Goal: Task Accomplishment & Management: Use online tool/utility

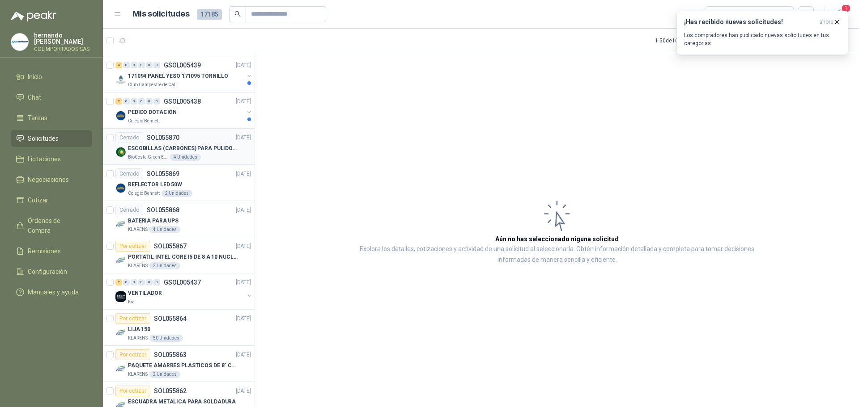
scroll to position [894, 0]
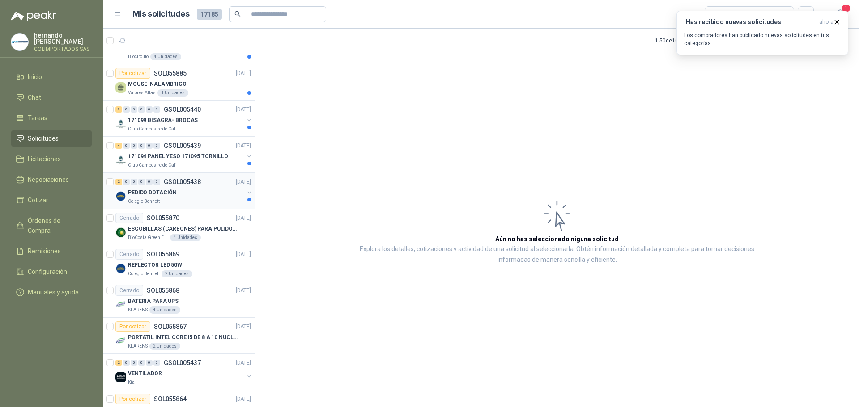
click at [199, 197] on div "PEDIDO DOTACIÓN" at bounding box center [186, 192] width 116 height 11
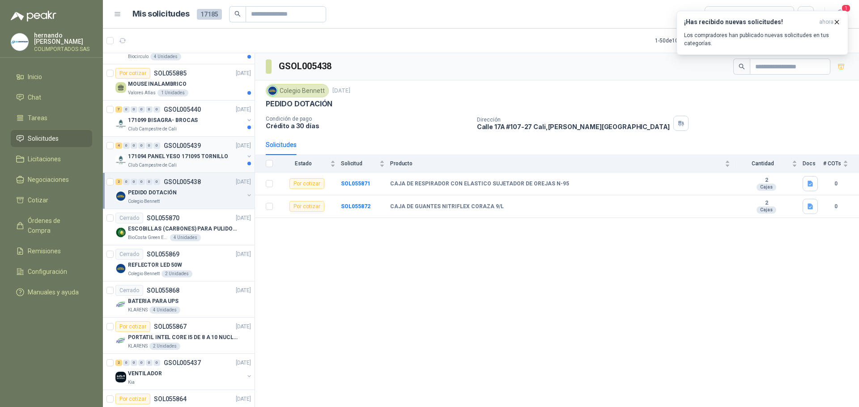
click at [175, 156] on p "171094 PANEL YESO 171095 TORNILLO" at bounding box center [178, 156] width 100 height 8
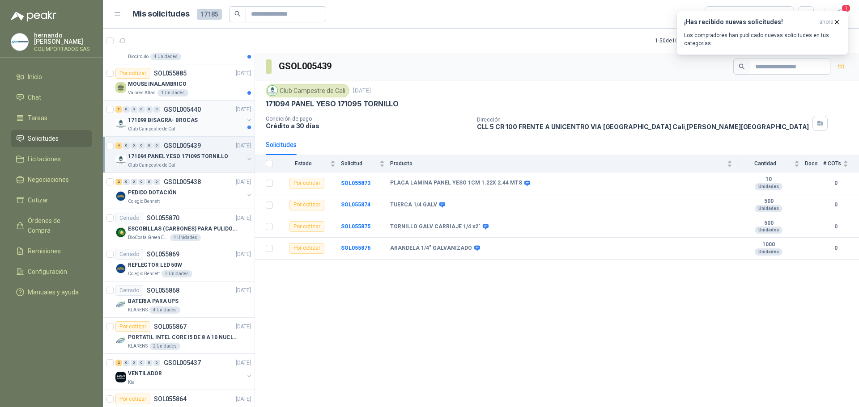
click at [191, 124] on p "171099 BISAGRA- BROCAS" at bounding box center [163, 120] width 70 height 8
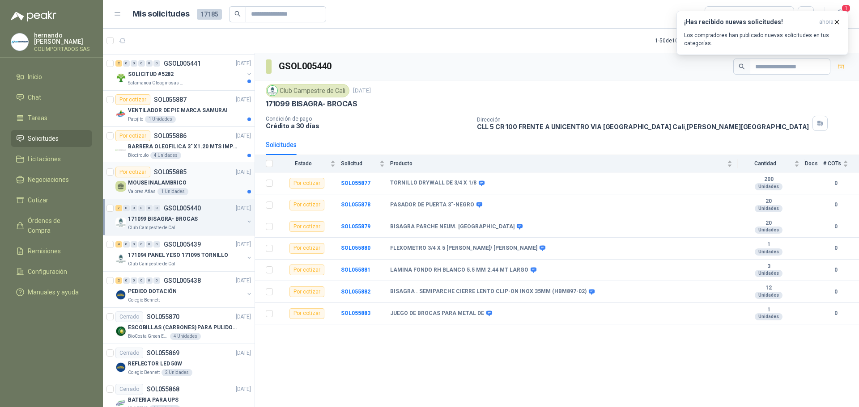
scroll to position [760, 0]
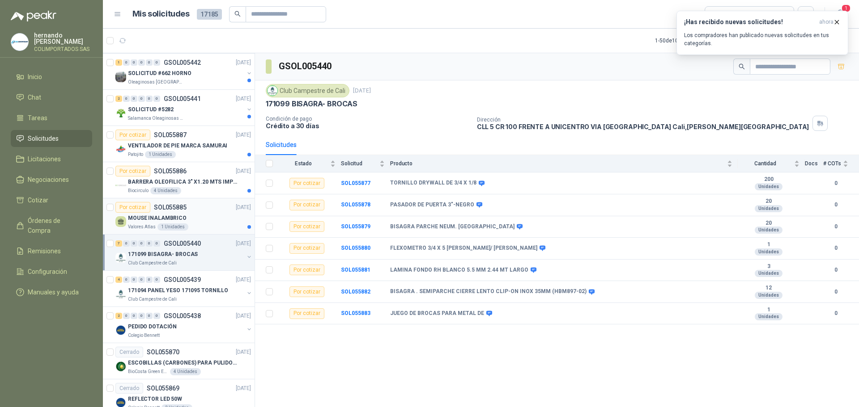
click at [205, 222] on div "MOUSE INALAMBRICO" at bounding box center [189, 218] width 123 height 11
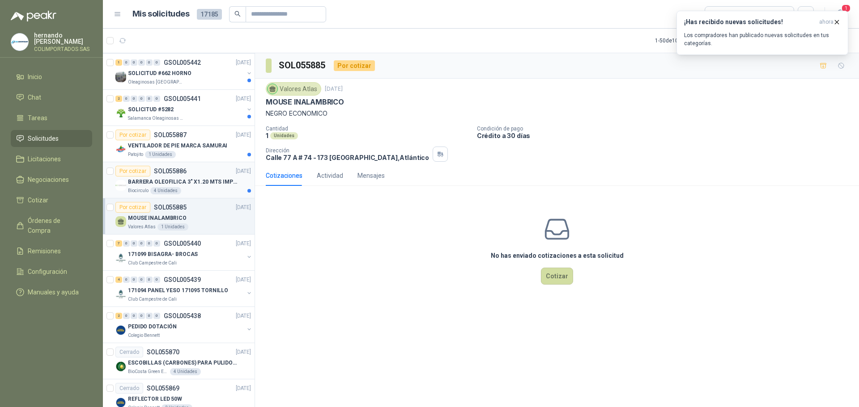
click at [197, 189] on div "Biocirculo 4 Unidades" at bounding box center [189, 190] width 123 height 7
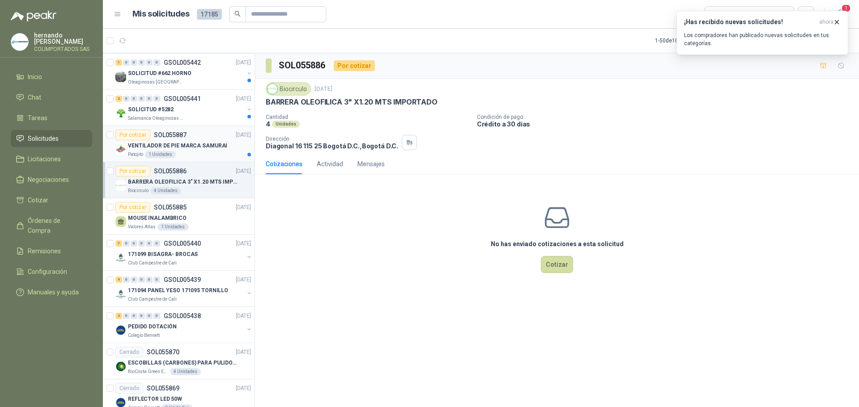
click at [197, 149] on p "VENTILADOR DE PIE MARCA SAMURAI" at bounding box center [177, 146] width 99 height 8
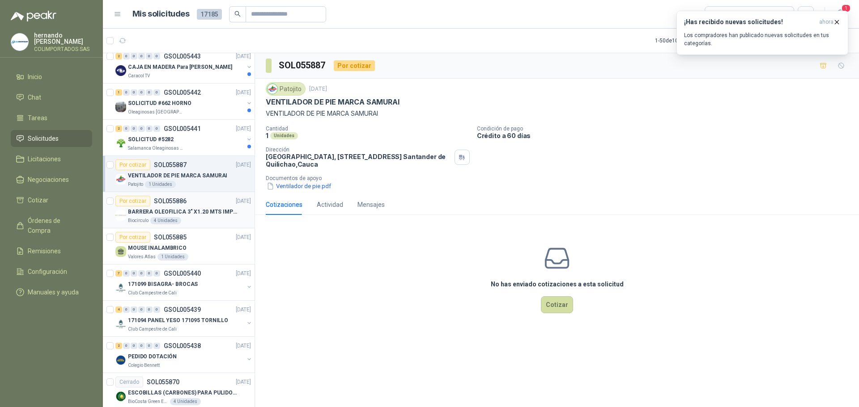
scroll to position [715, 0]
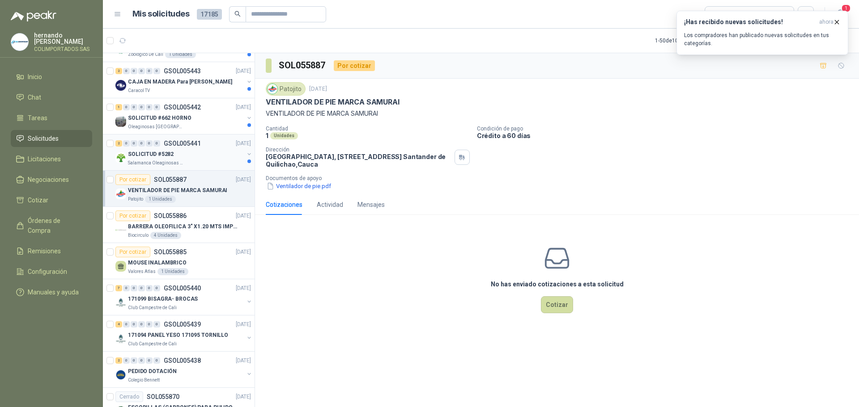
click at [199, 160] on div "Salamanca Oleaginosas SAS" at bounding box center [186, 163] width 116 height 7
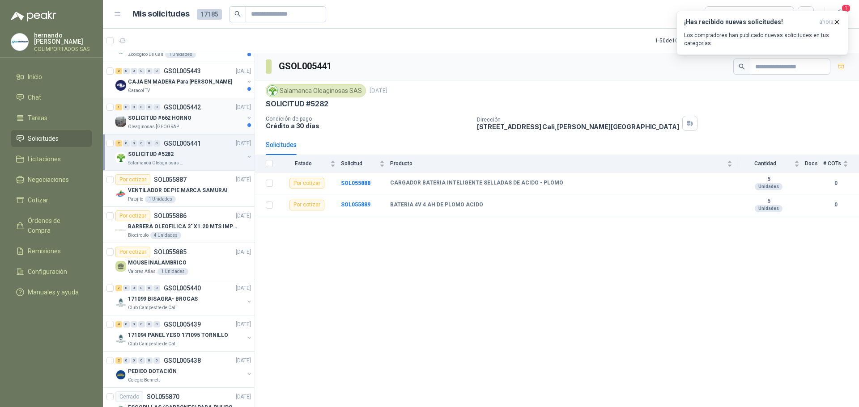
click at [194, 123] on div "SOLICITUD #662 HORNO" at bounding box center [186, 118] width 116 height 11
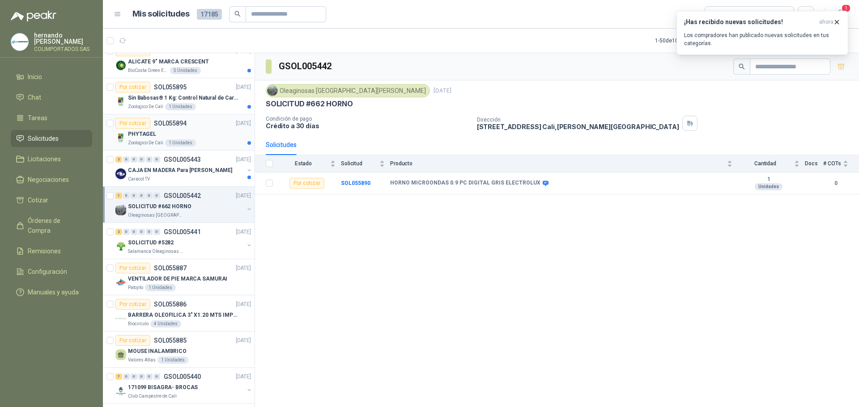
scroll to position [626, 0]
click at [177, 175] on p "CAJA EN MADERA Para [PERSON_NAME]" at bounding box center [180, 171] width 104 height 8
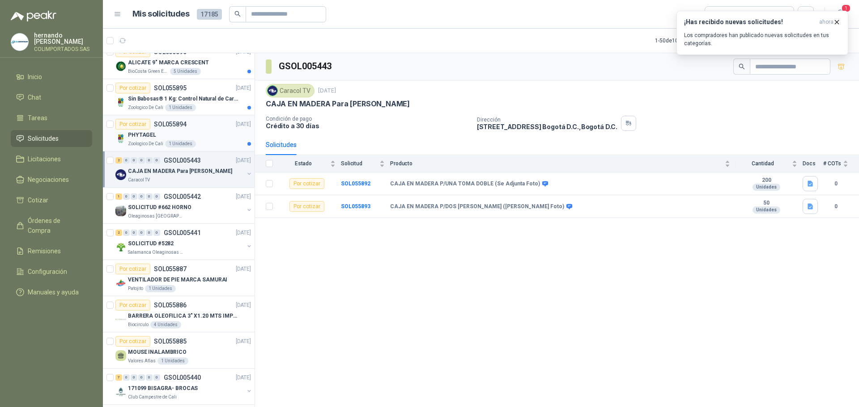
click at [206, 135] on div "PHYTAGEL" at bounding box center [189, 135] width 123 height 11
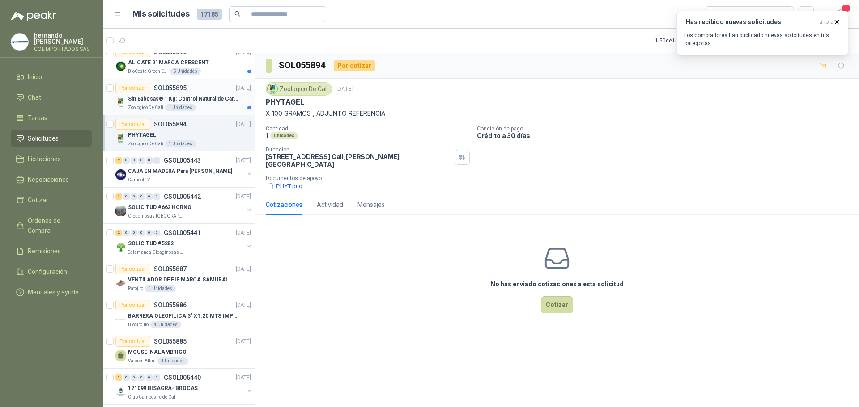
click at [213, 106] on div "Zoologico De Cali 1 Unidades" at bounding box center [189, 107] width 123 height 7
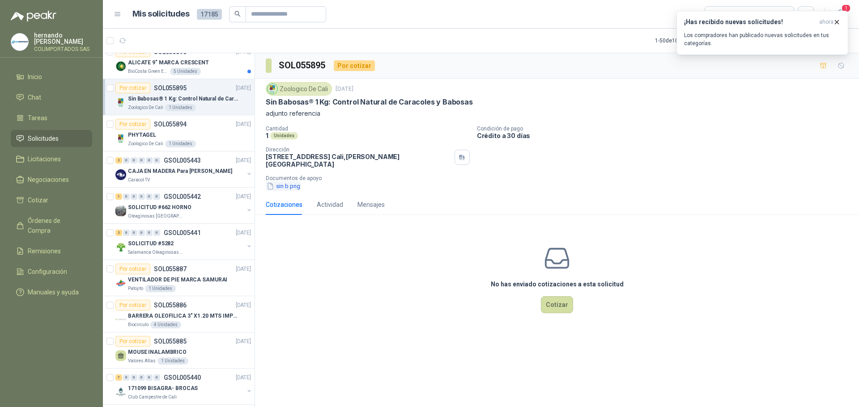
click at [282, 182] on button "sin b.png" at bounding box center [283, 186] width 35 height 9
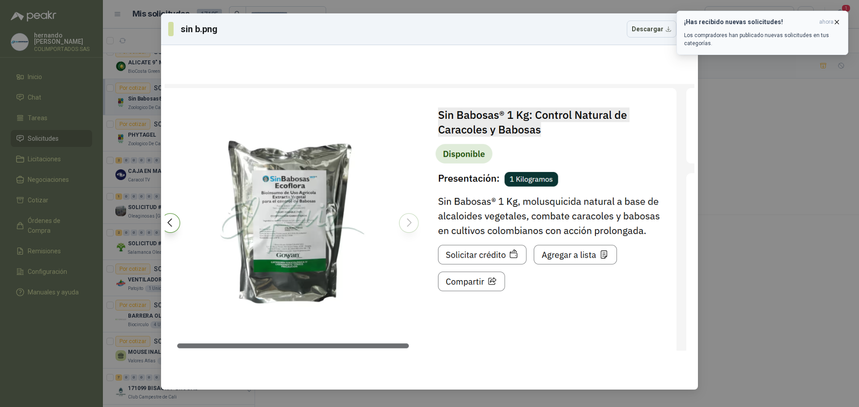
click at [836, 21] on icon "button" at bounding box center [837, 22] width 8 height 8
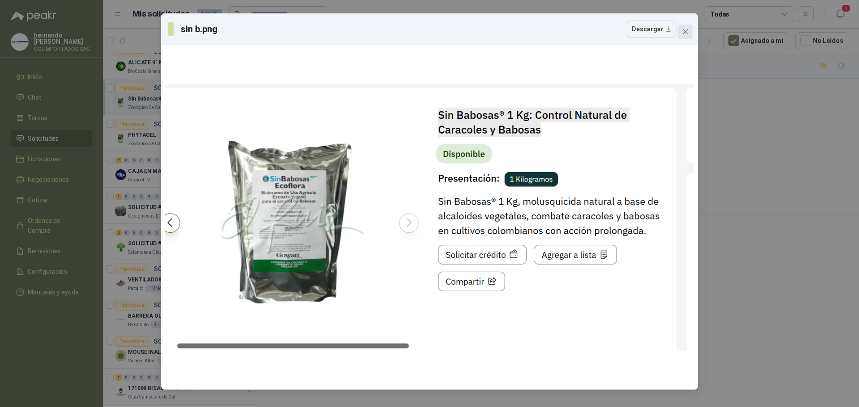
click at [685, 33] on icon "close" at bounding box center [684, 31] width 7 height 7
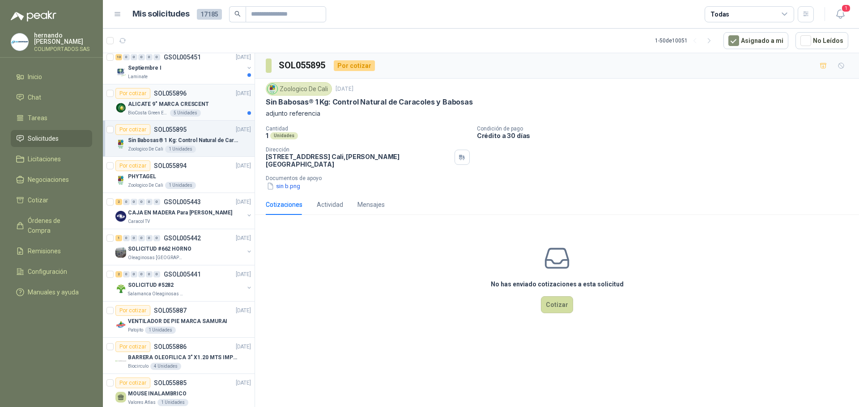
scroll to position [537, 0]
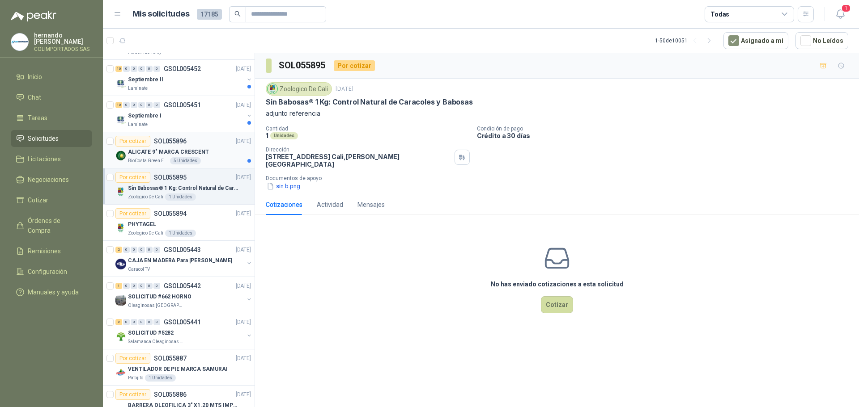
click at [211, 157] on div "ALICATE 9" MARCA CRESCENT" at bounding box center [189, 152] width 123 height 11
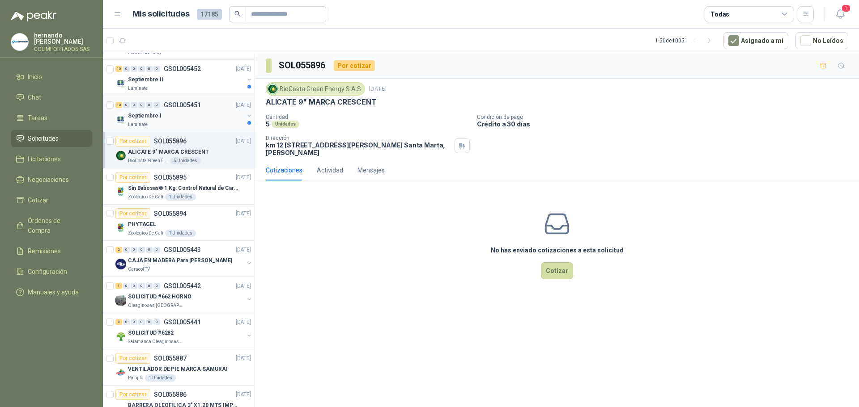
click at [186, 118] on div "Septiembre I" at bounding box center [186, 115] width 116 height 11
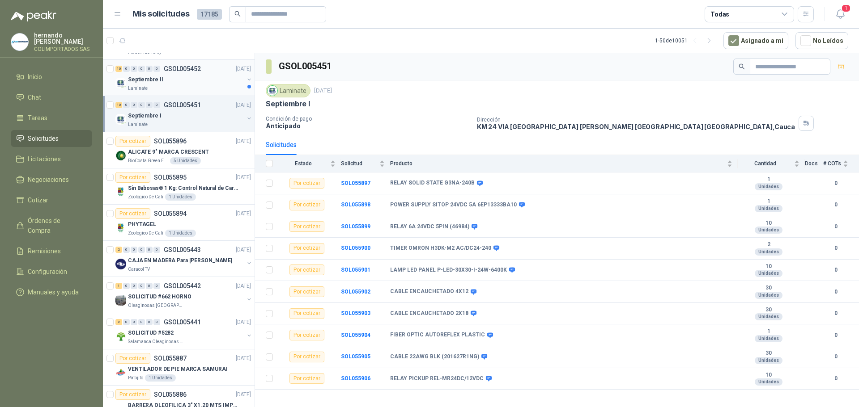
click at [184, 81] on div "Septiembre II" at bounding box center [186, 79] width 116 height 11
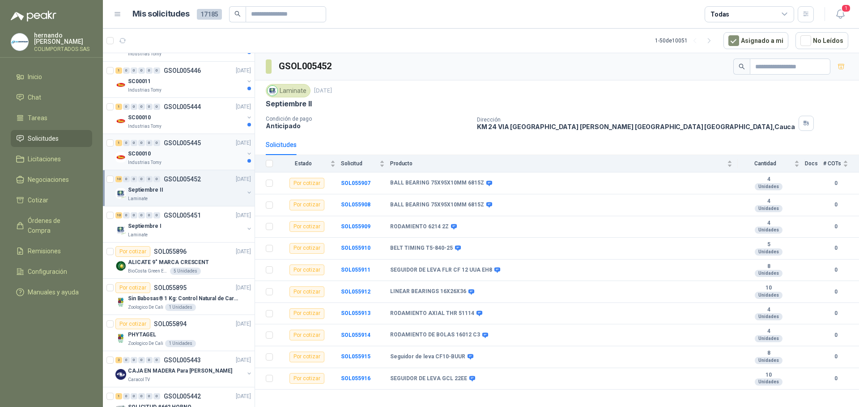
scroll to position [402, 0]
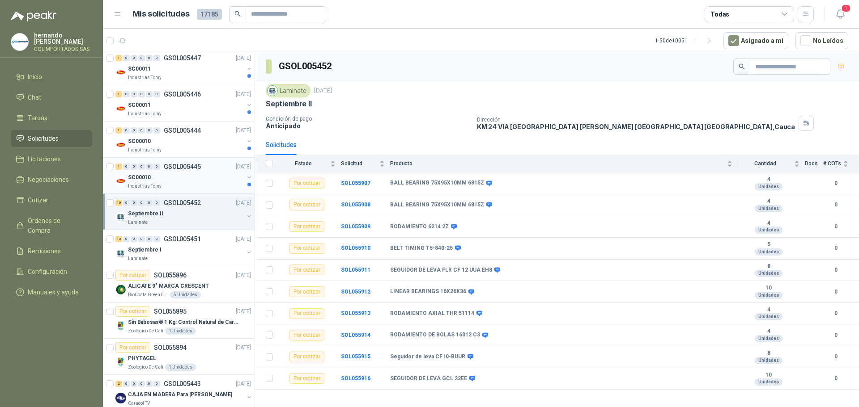
click at [195, 180] on div "SC00010" at bounding box center [186, 177] width 116 height 11
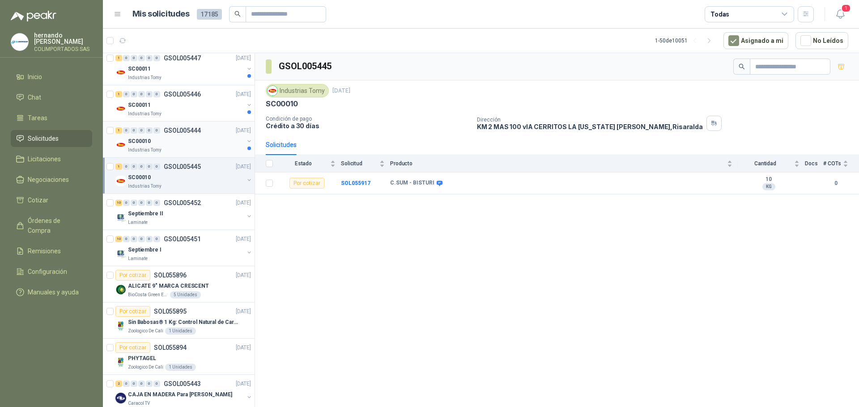
click at [192, 144] on div "SC00010" at bounding box center [186, 141] width 116 height 11
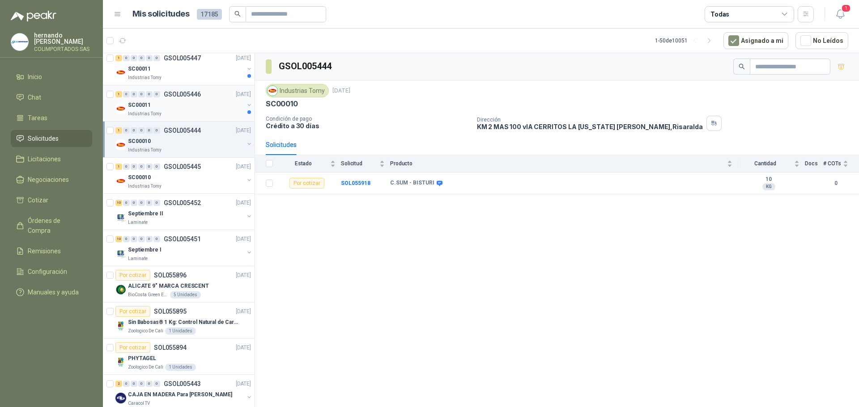
click at [186, 109] on div "SC00011" at bounding box center [186, 105] width 116 height 11
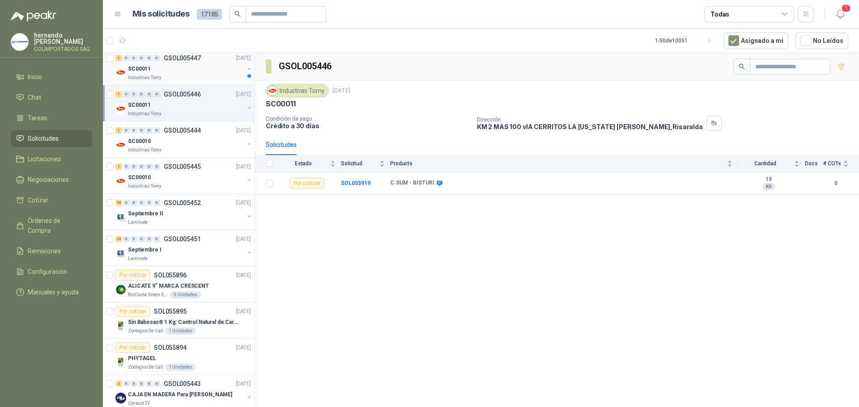
click at [184, 69] on div "SC00011" at bounding box center [186, 68] width 116 height 11
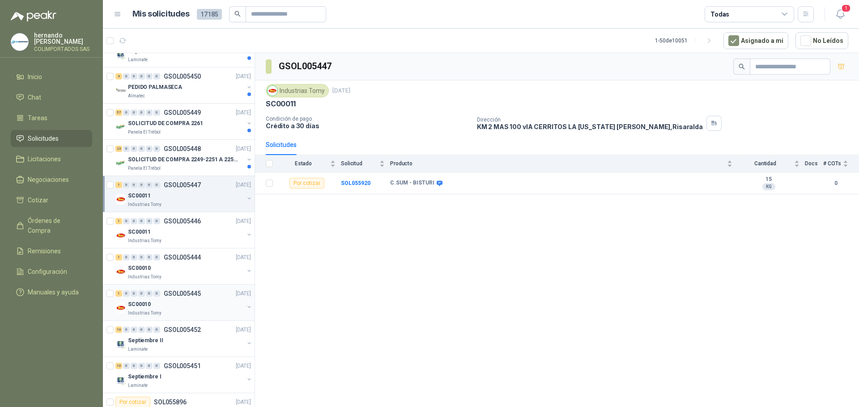
scroll to position [134, 0]
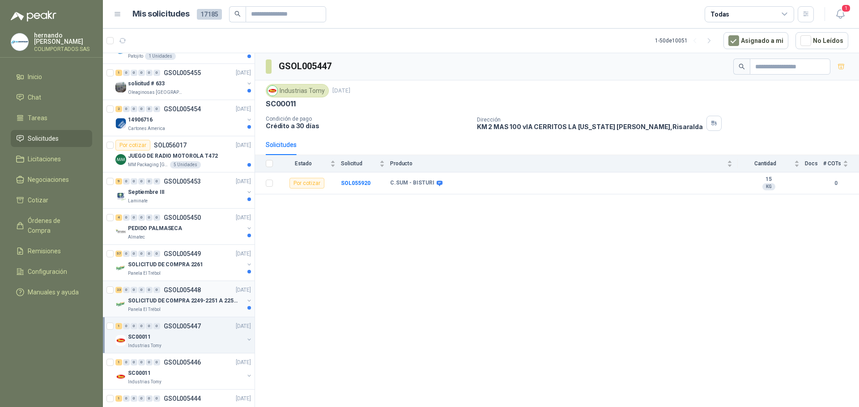
click at [196, 303] on p "SOLICITUD DE COMPRA 2249-2251 A 2256-2258 Y 2262" at bounding box center [183, 301] width 111 height 8
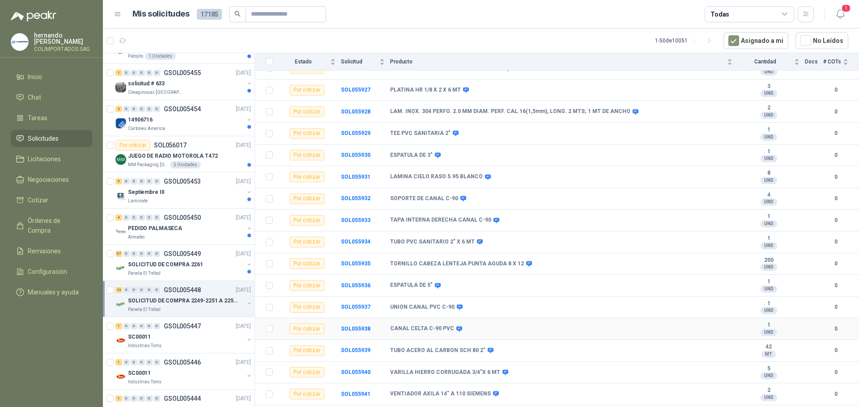
scroll to position [262, 0]
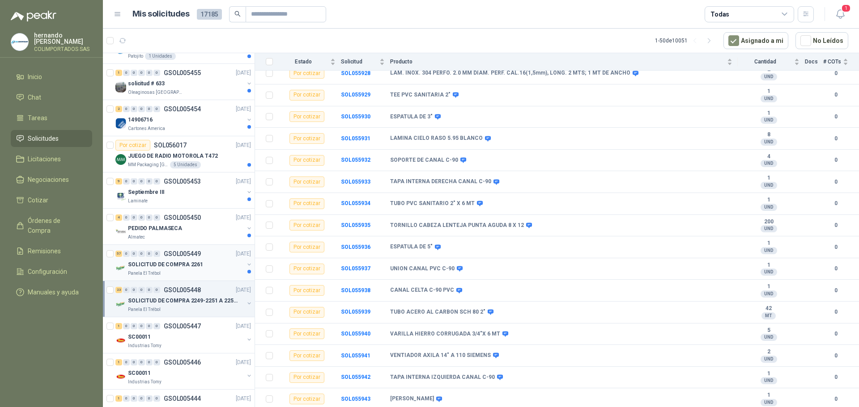
click at [209, 272] on div "Panela El Trébol" at bounding box center [186, 273] width 116 height 7
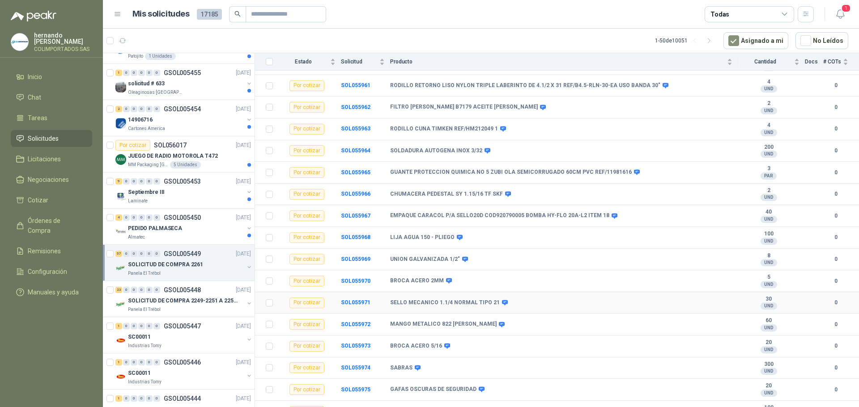
scroll to position [447, 0]
click at [355, 303] on b "SOL055971" at bounding box center [356, 301] width 30 height 6
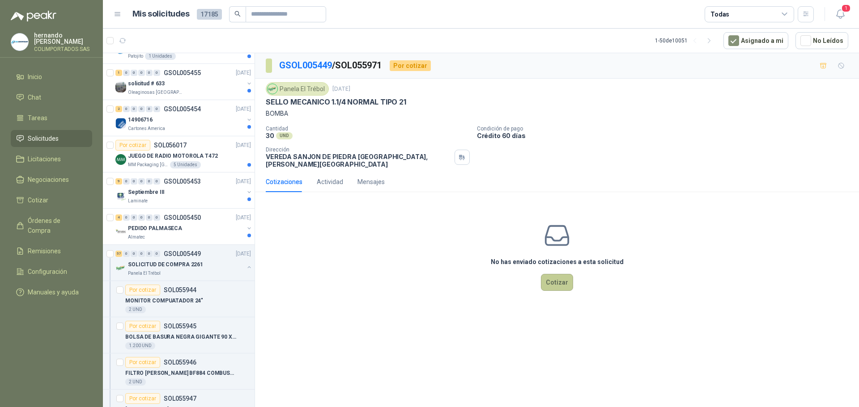
click at [553, 274] on button "Cotizar" at bounding box center [557, 282] width 32 height 17
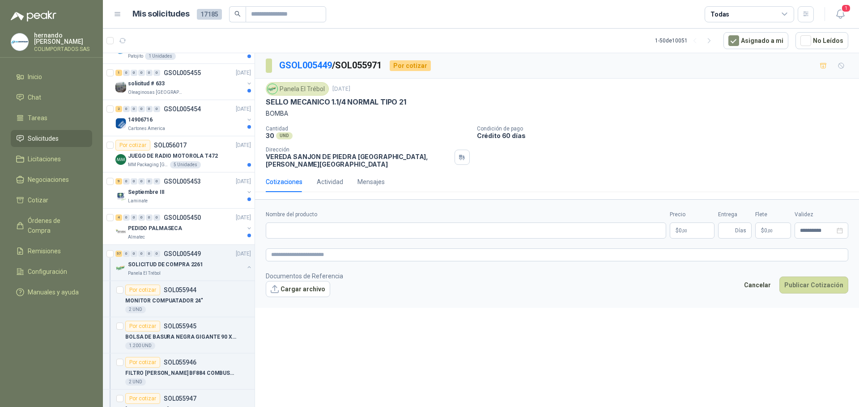
drag, startPoint x: 406, startPoint y: 92, endPoint x: 390, endPoint y: 94, distance: 15.9
click at [390, 94] on div "Panela El Trébol [DATE]" at bounding box center [557, 88] width 582 height 13
drag, startPoint x: 415, startPoint y: 103, endPoint x: 267, endPoint y: 97, distance: 148.1
click at [267, 97] on div "Panela El Trébol [DATE] SELLO MECANICO 1.1/4 NORMAL TIPO 21 BOMBA" at bounding box center [557, 100] width 582 height 36
copy p "SELLO MECANICO 1.1/4 NORMAL TIPO 21"
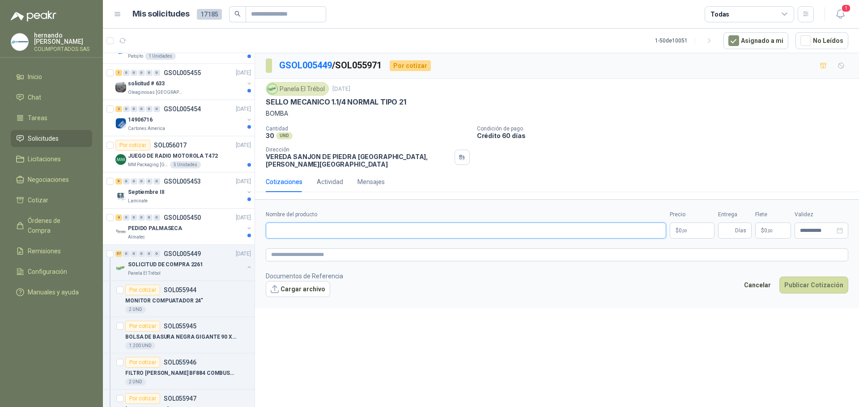
click at [338, 223] on input "Nombre del producto" at bounding box center [466, 231] width 400 height 16
paste input "**********"
type input "**********"
click at [343, 252] on textarea at bounding box center [557, 255] width 582 height 13
paste textarea "**********"
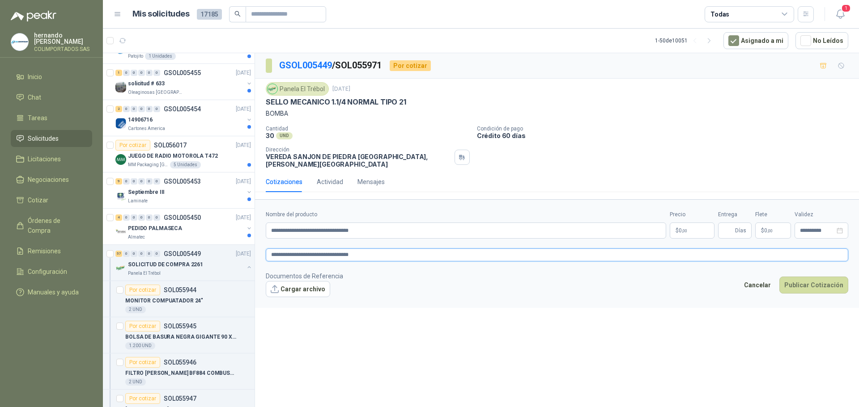
type textarea "**********"
click at [690, 223] on p "$ 0 ,00" at bounding box center [691, 231] width 45 height 16
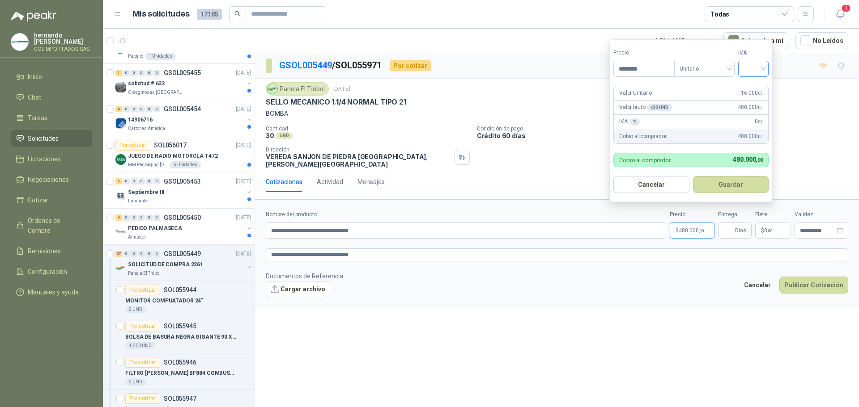
type input "********"
click at [763, 67] on input "search" at bounding box center [753, 67] width 20 height 13
click at [756, 88] on div "19%" at bounding box center [755, 87] width 17 height 10
click at [738, 182] on button "Guardar" at bounding box center [732, 184] width 77 height 17
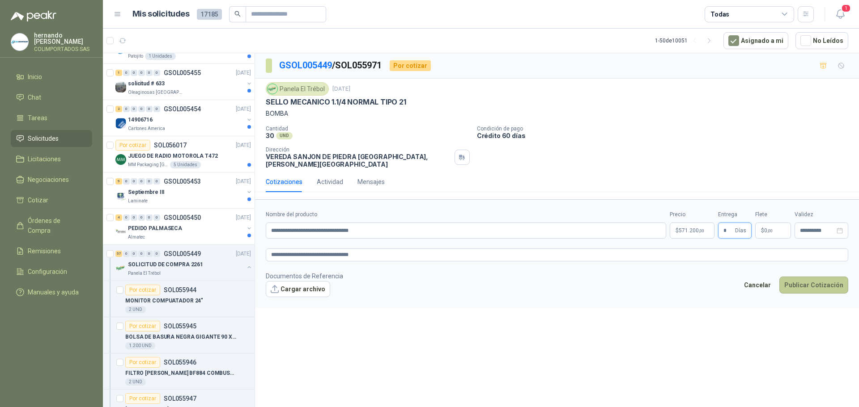
type input "*"
click at [816, 281] on button "Publicar Cotización" at bounding box center [813, 285] width 69 height 17
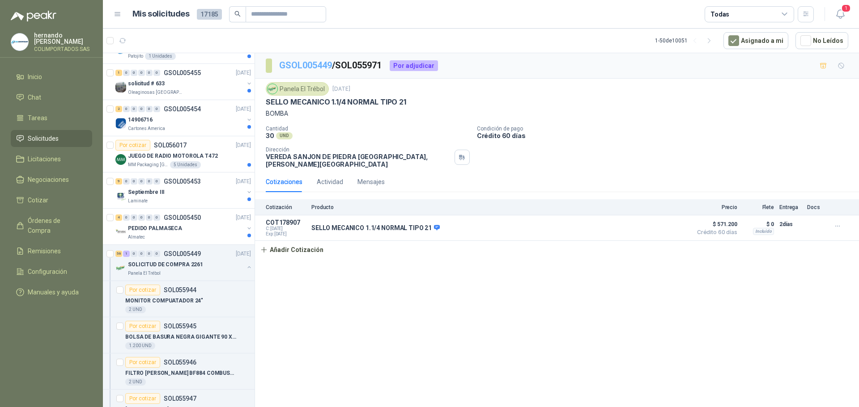
click at [298, 62] on link "GSOL005449" at bounding box center [305, 65] width 53 height 11
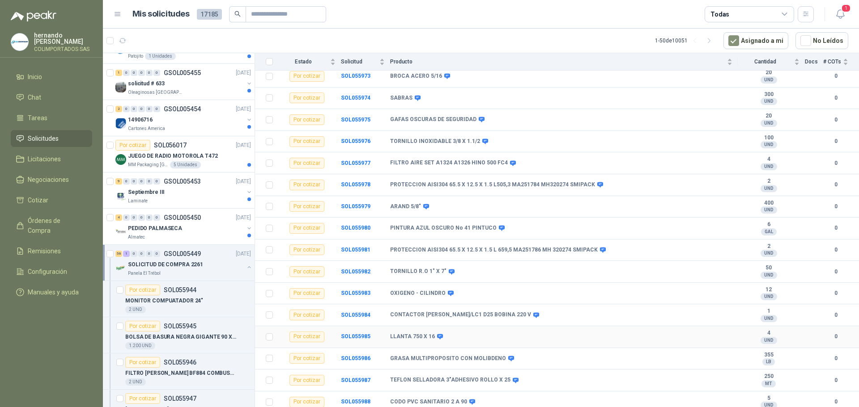
scroll to position [760, 0]
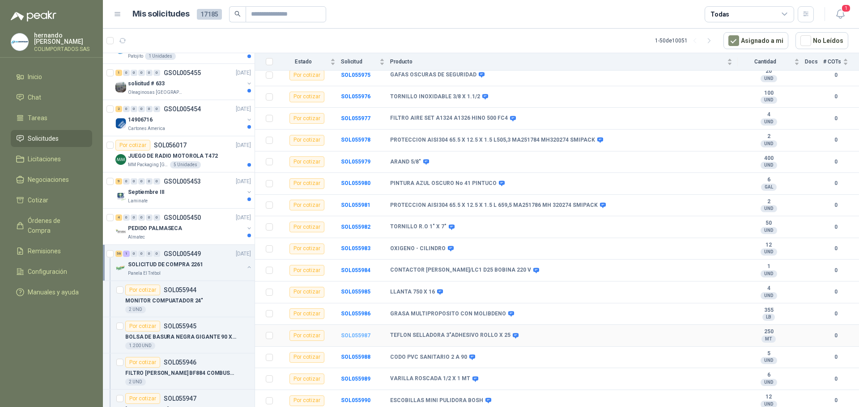
click at [352, 334] on b "SOL055987" at bounding box center [356, 336] width 30 height 6
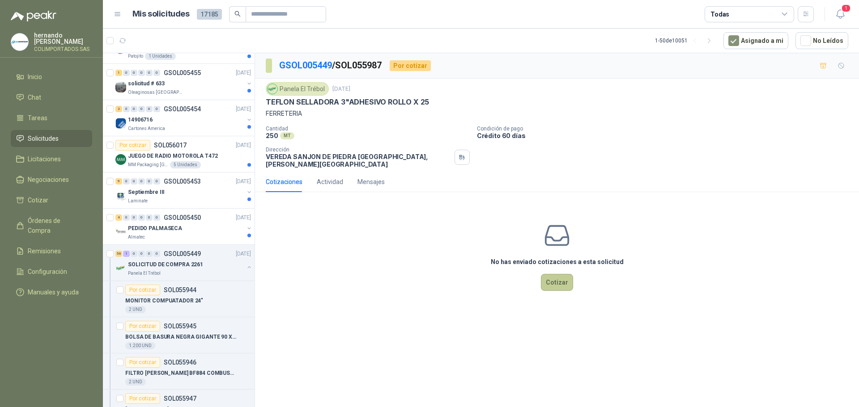
click at [559, 277] on button "Cotizar" at bounding box center [557, 282] width 32 height 17
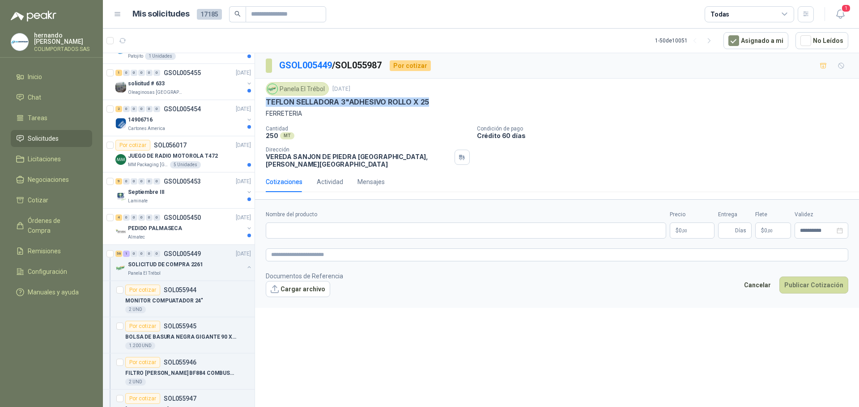
drag, startPoint x: 434, startPoint y: 101, endPoint x: 264, endPoint y: 106, distance: 169.5
click at [264, 106] on div "Panela El Trébol [DATE] TEFLON SELLADORA 3"ADHESIVO ROLLO X 25 FERRETERIA Canti…" at bounding box center [557, 125] width 604 height 93
copy p "TEFLON SELLADORA 3"ADHESIVO ROLLO X 25"
click at [315, 223] on input "Nombre del producto" at bounding box center [466, 231] width 400 height 16
paste input "**********"
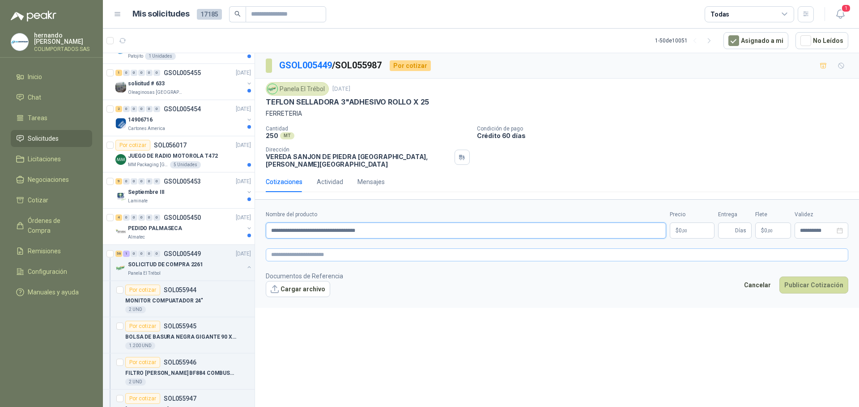
type input "**********"
click at [339, 249] on textarea at bounding box center [557, 255] width 582 height 13
paste textarea "**********"
type textarea "**********"
click at [677, 223] on p "$ 0 ,00" at bounding box center [691, 231] width 45 height 16
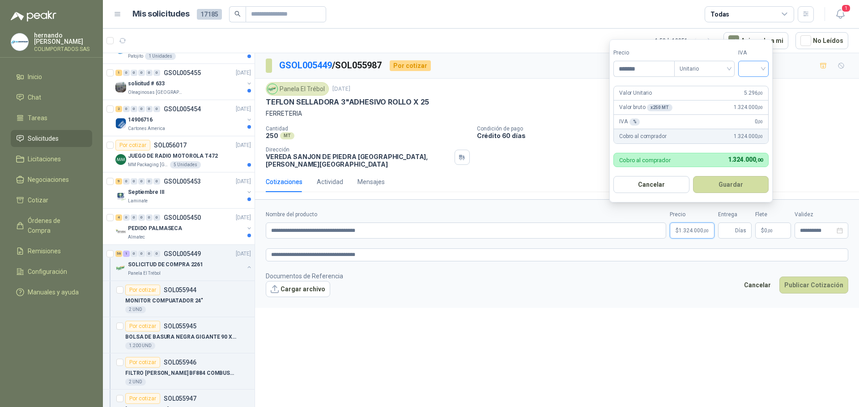
type input "*******"
click at [763, 68] on input "search" at bounding box center [753, 67] width 20 height 13
click at [755, 86] on div "19%" at bounding box center [755, 87] width 17 height 10
click at [730, 182] on button "Guardar" at bounding box center [732, 184] width 77 height 17
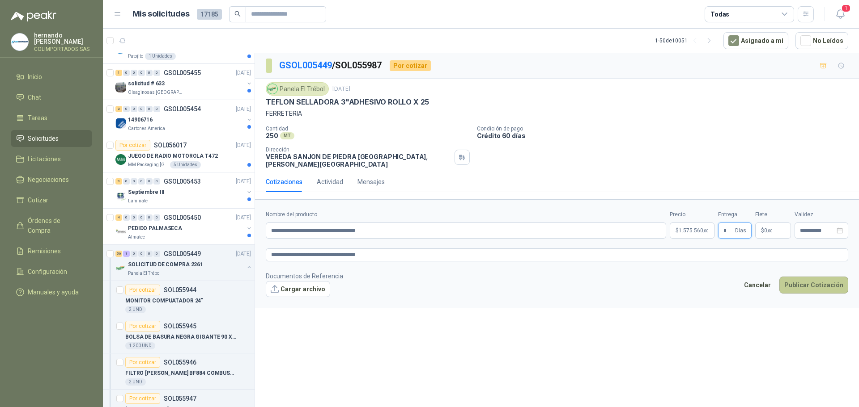
type input "*"
click at [809, 277] on button "Publicar Cotización" at bounding box center [813, 285] width 69 height 17
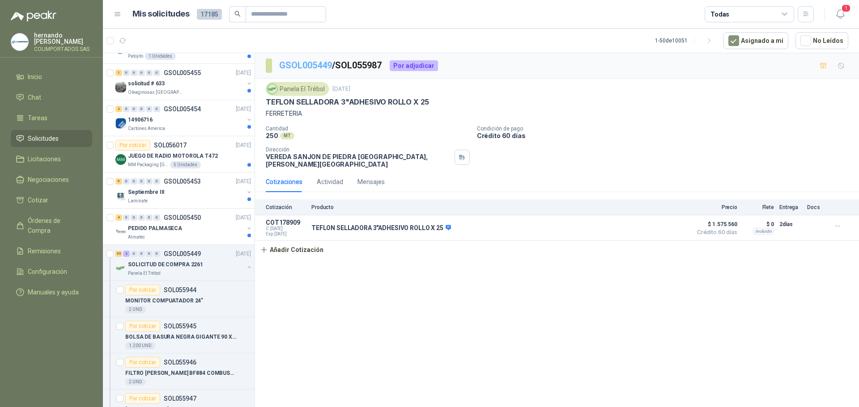
click at [302, 64] on link "GSOL005449" at bounding box center [305, 65] width 53 height 11
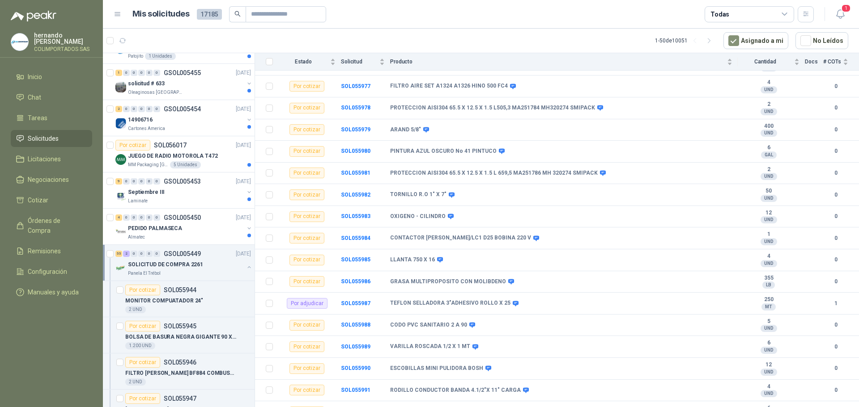
scroll to position [1001, 0]
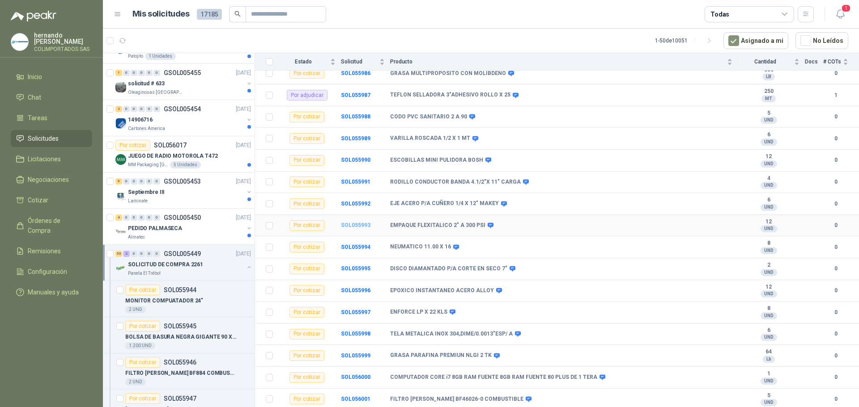
click at [356, 225] on b "SOL055993" at bounding box center [356, 225] width 30 height 6
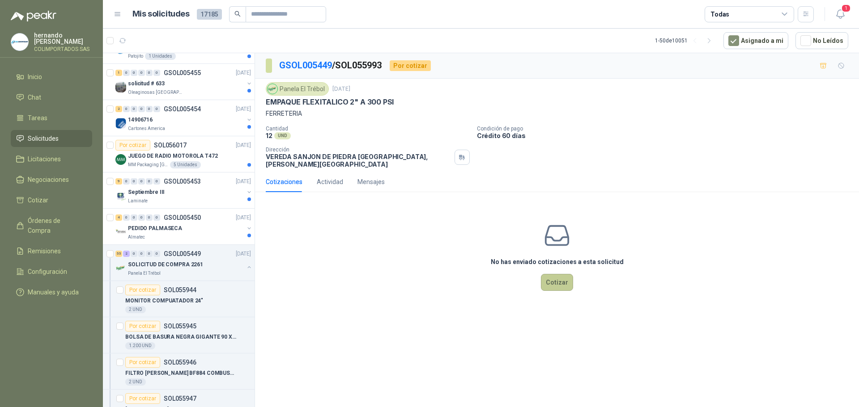
click at [552, 274] on button "Cotizar" at bounding box center [557, 282] width 32 height 17
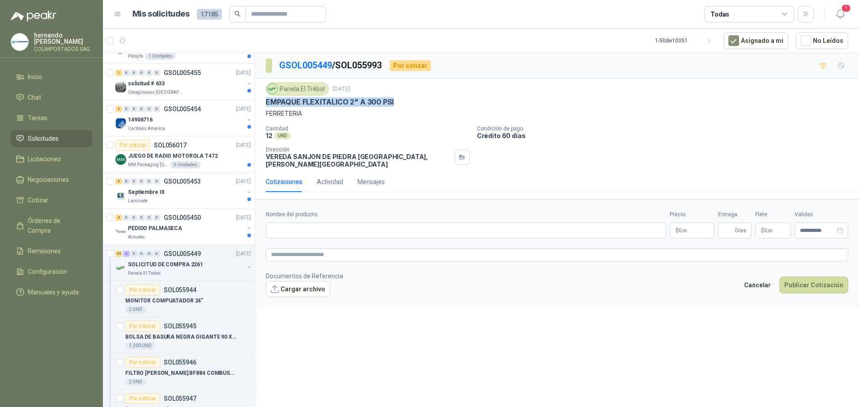
drag, startPoint x: 396, startPoint y: 102, endPoint x: 266, endPoint y: 99, distance: 130.6
click at [266, 99] on div "EMPAQUE FLEXITALICO 2" A 300 PSI" at bounding box center [557, 101] width 582 height 9
copy p "EMPAQUE FLEXITALICO 2" A 300 PSI"
click at [364, 223] on input "Nombre del producto" at bounding box center [466, 231] width 400 height 16
paste input "**********"
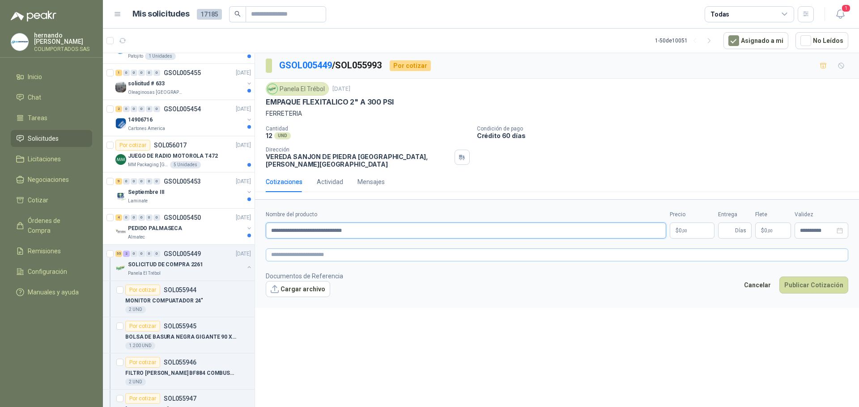
type input "**********"
click at [365, 250] on textarea at bounding box center [557, 255] width 582 height 13
paste textarea "**********"
type textarea "**********"
click at [687, 223] on p "$ 0 ,00" at bounding box center [691, 231] width 45 height 16
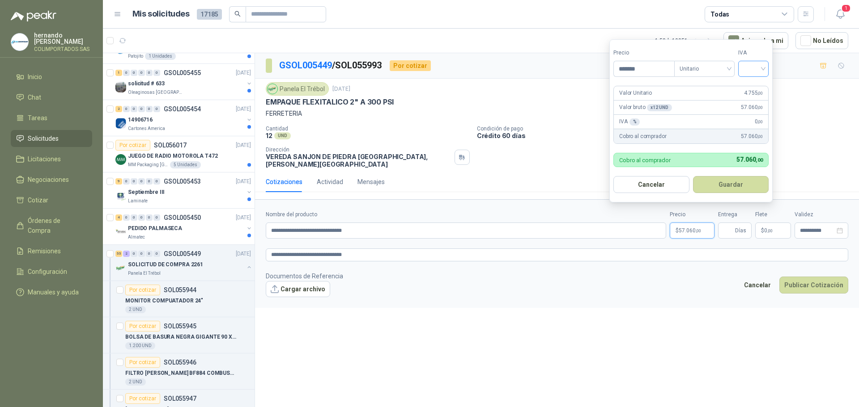
click at [768, 67] on div at bounding box center [753, 69] width 30 height 16
type input "*******"
click at [751, 89] on div "19%" at bounding box center [755, 87] width 17 height 10
click at [725, 185] on button "Guardar" at bounding box center [732, 184] width 77 height 17
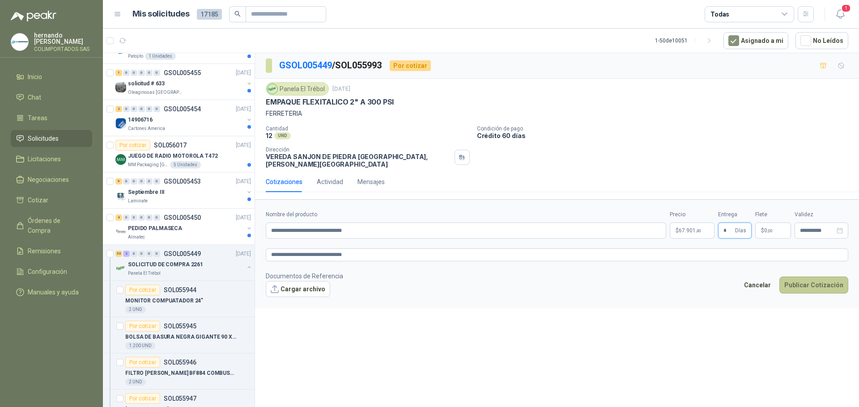
type input "*"
click at [812, 283] on button "Publicar Cotización" at bounding box center [813, 285] width 69 height 17
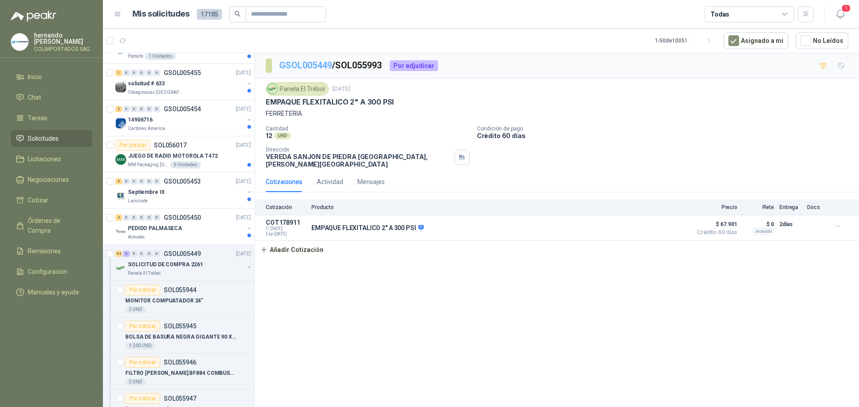
click at [290, 64] on link "GSOL005449" at bounding box center [305, 65] width 53 height 11
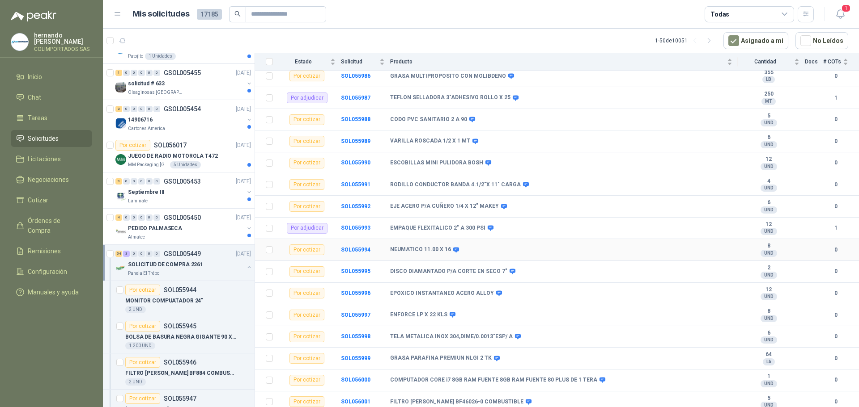
scroll to position [1001, 0]
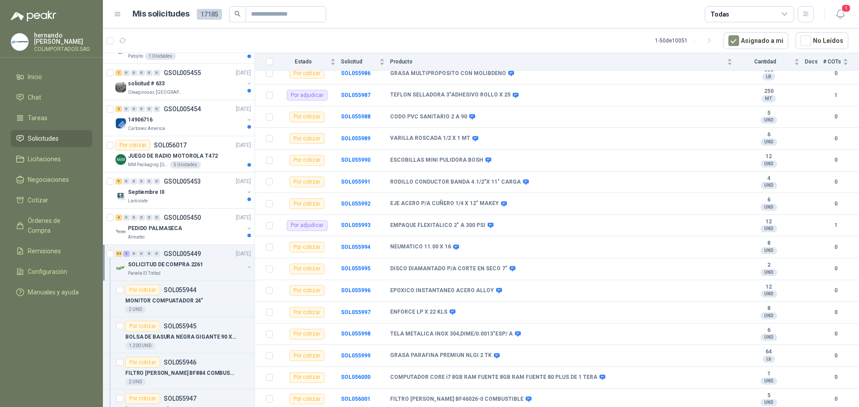
click at [245, 266] on button "button" at bounding box center [248, 267] width 7 height 7
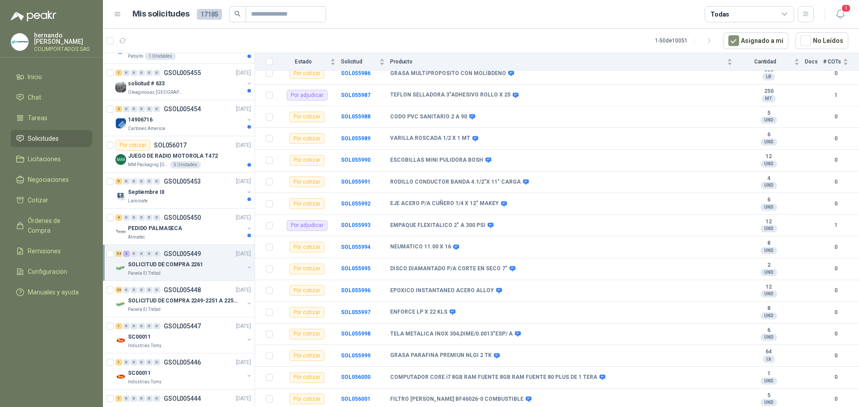
scroll to position [3, 0]
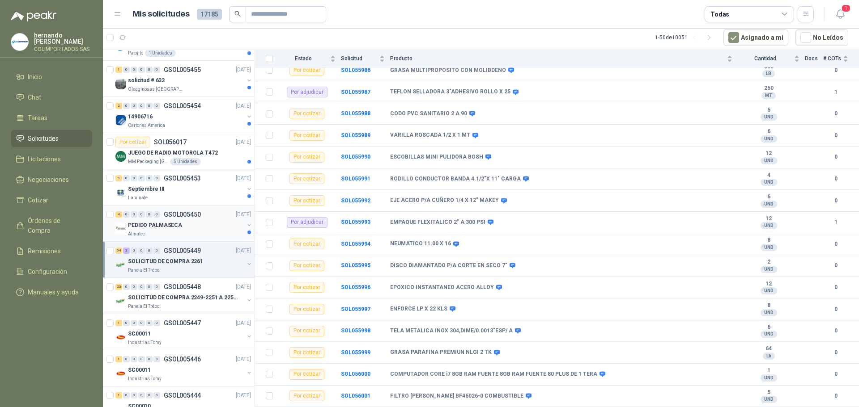
click at [199, 226] on div "PEDIDO PALMASECA" at bounding box center [186, 225] width 116 height 11
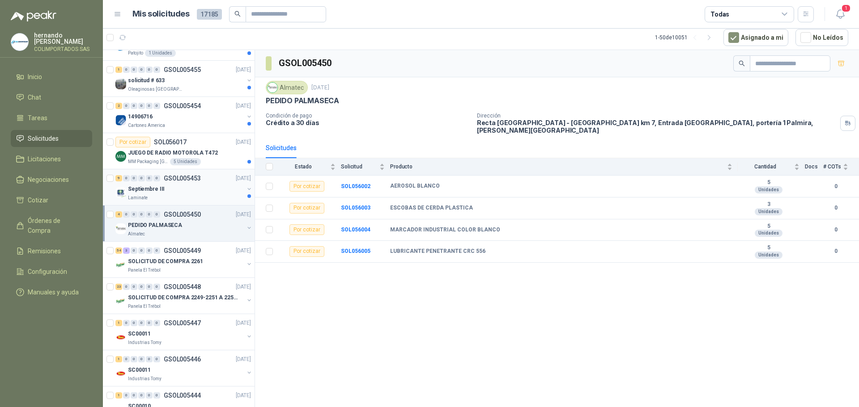
click at [180, 195] on div "Laminate" at bounding box center [186, 198] width 116 height 7
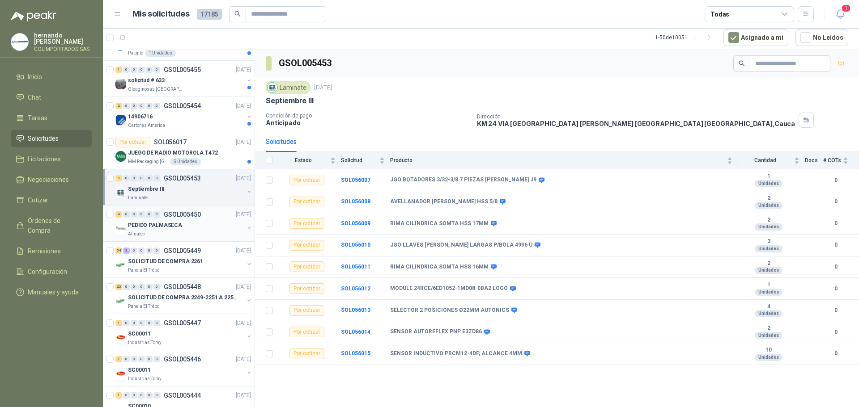
click at [189, 225] on div "PEDIDO PALMASECA" at bounding box center [186, 225] width 116 height 11
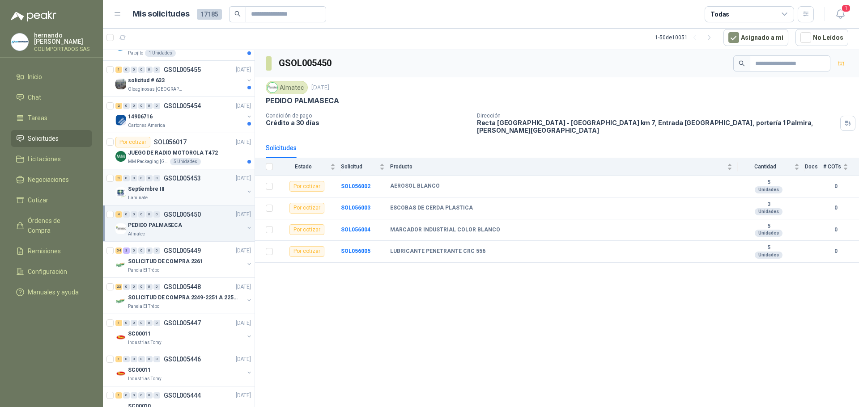
click at [186, 187] on div "Septiembre III" at bounding box center [186, 189] width 116 height 11
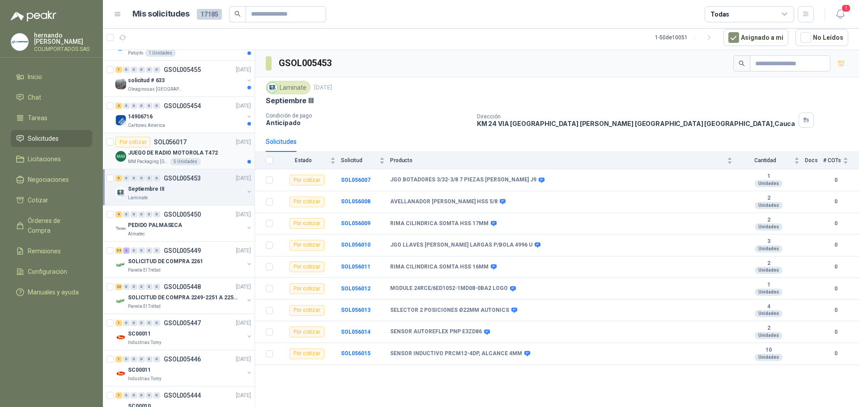
click at [207, 157] on p "JUEGO DE RADIO MOTOROLA T472" at bounding box center [173, 153] width 90 height 8
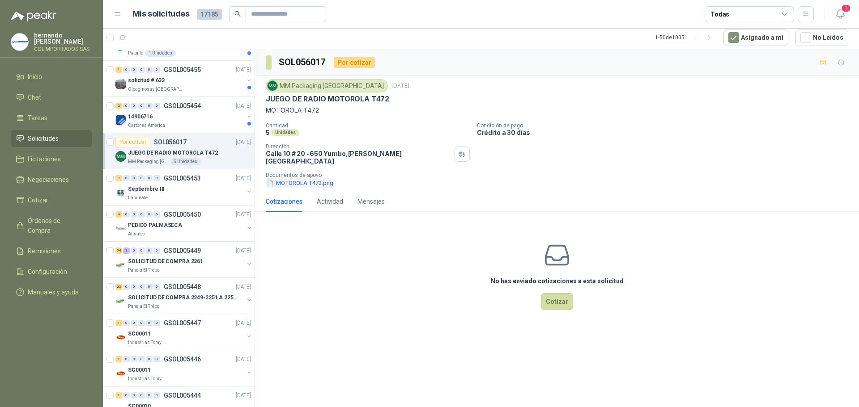
click at [297, 178] on button "MOTOROLA T472.png" at bounding box center [300, 182] width 68 height 9
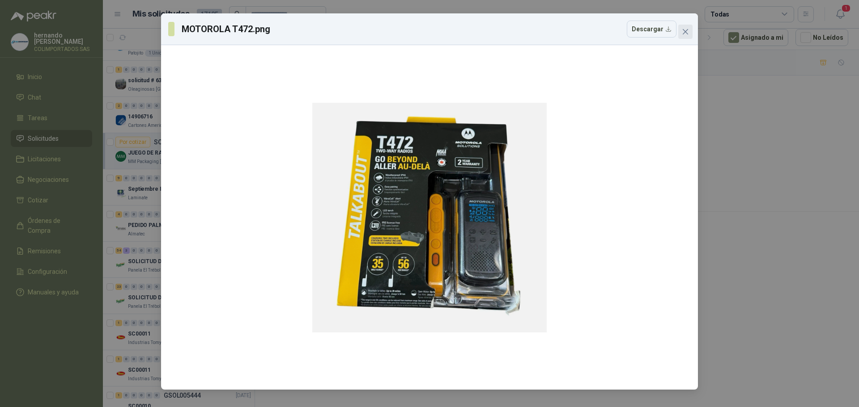
click at [685, 30] on icon "close" at bounding box center [684, 31] width 7 height 7
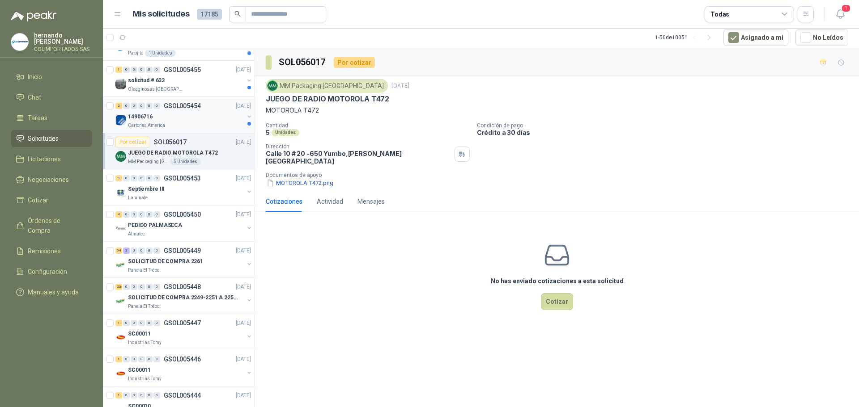
click at [190, 121] on div "14906716" at bounding box center [186, 116] width 116 height 11
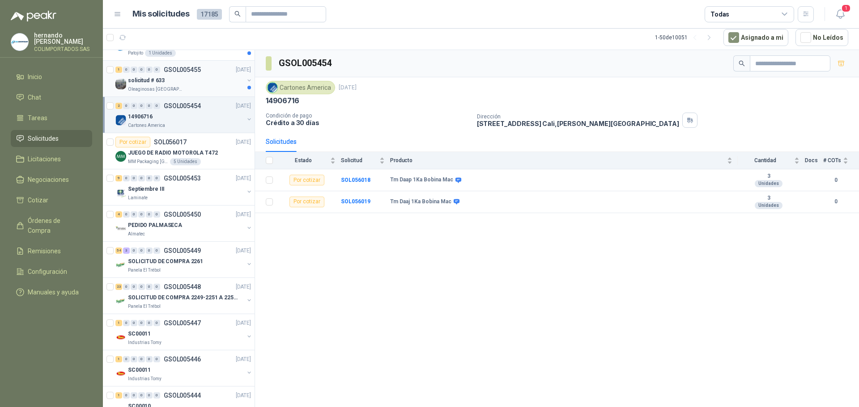
click at [194, 76] on div "solicitud # 633" at bounding box center [186, 80] width 116 height 11
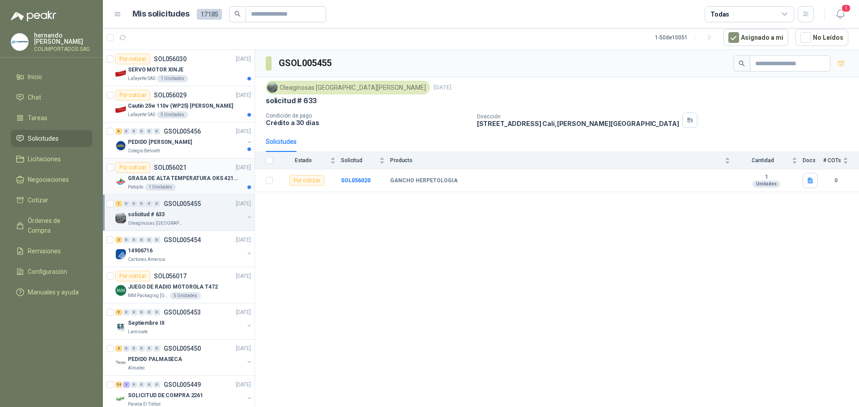
click at [203, 187] on div "Patojito 1 Unidades" at bounding box center [189, 187] width 123 height 7
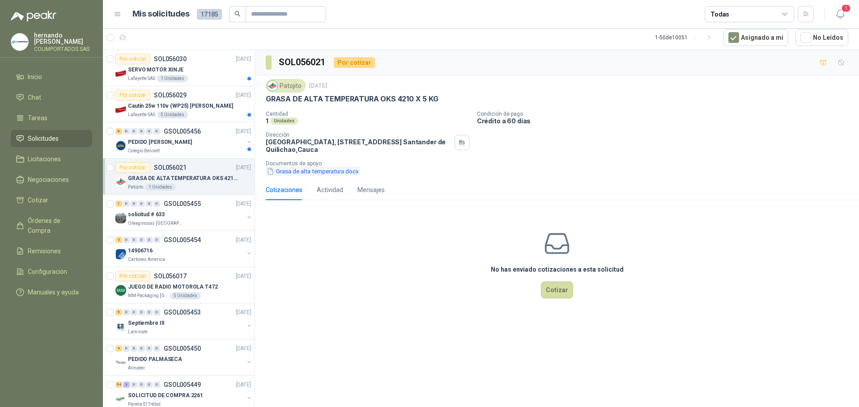
click at [306, 173] on button "Grasa de alta temperatura.docx" at bounding box center [313, 171] width 94 height 9
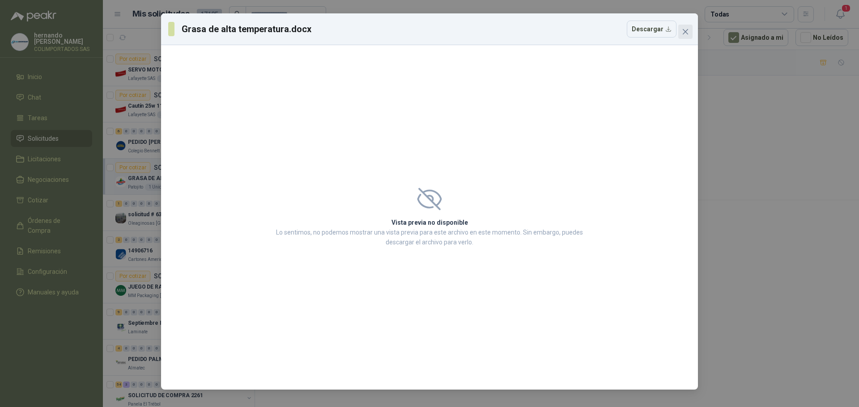
click at [685, 34] on icon "close" at bounding box center [684, 31] width 7 height 7
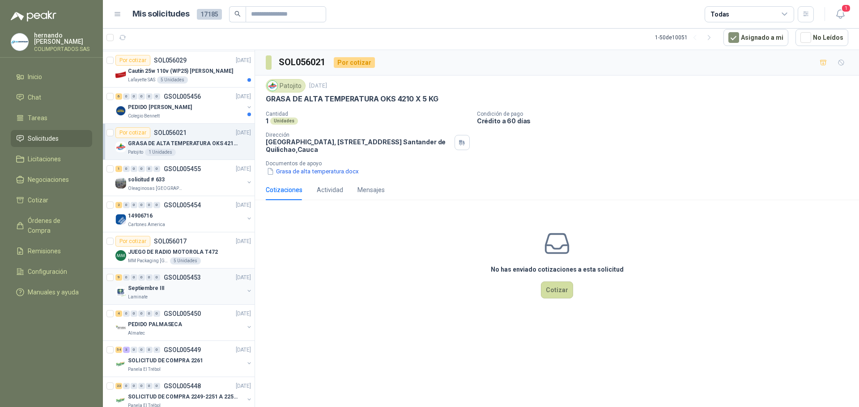
scroll to position [89, 0]
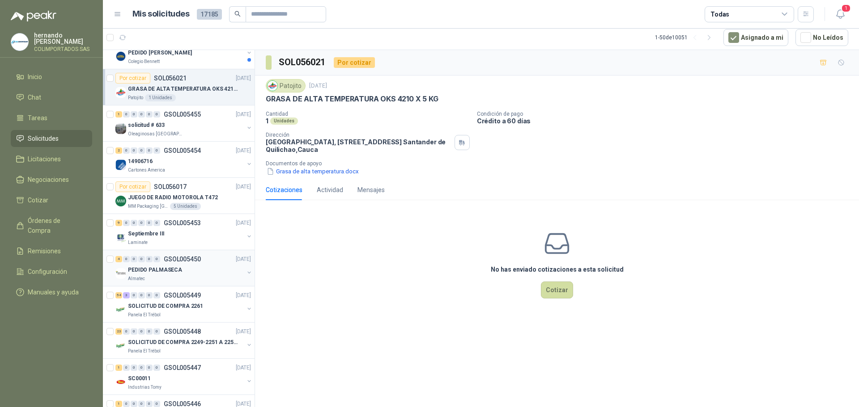
click at [184, 275] on div "PEDIDO PALMASECA" at bounding box center [186, 270] width 116 height 11
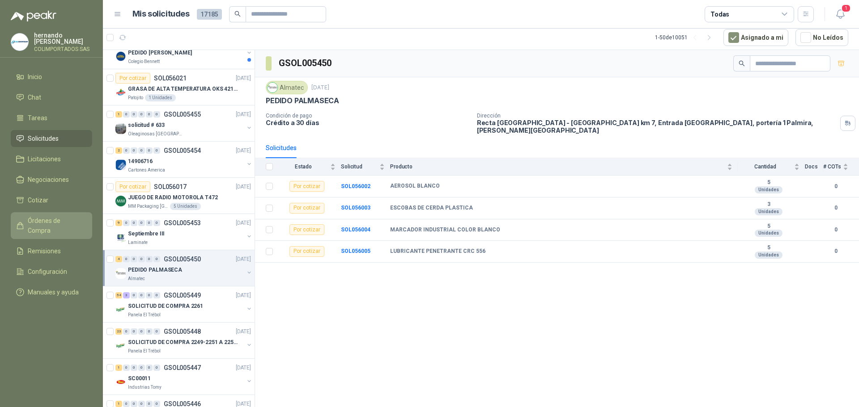
click at [52, 224] on span "Órdenes de Compra" at bounding box center [56, 226] width 56 height 20
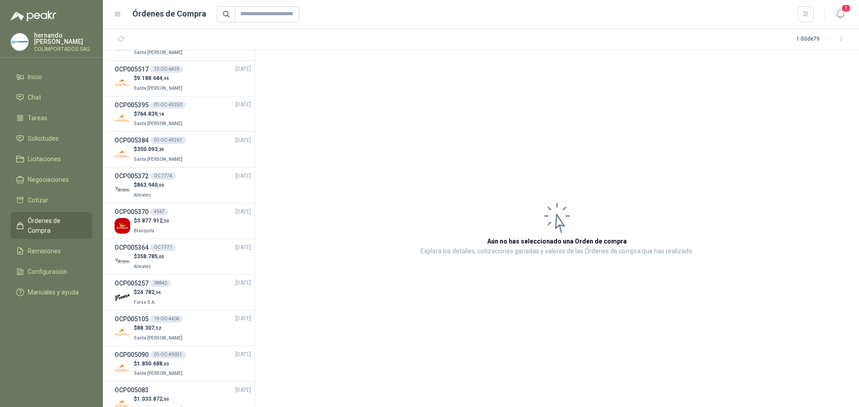
scroll to position [1440, 0]
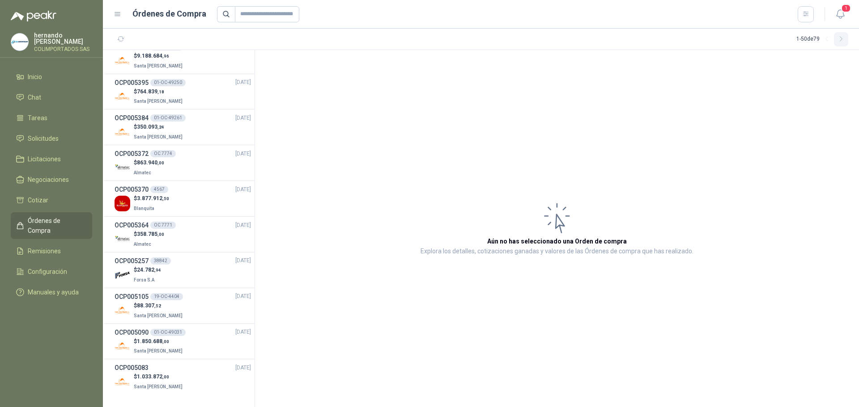
click at [840, 38] on icon "button" at bounding box center [840, 39] width 2 height 4
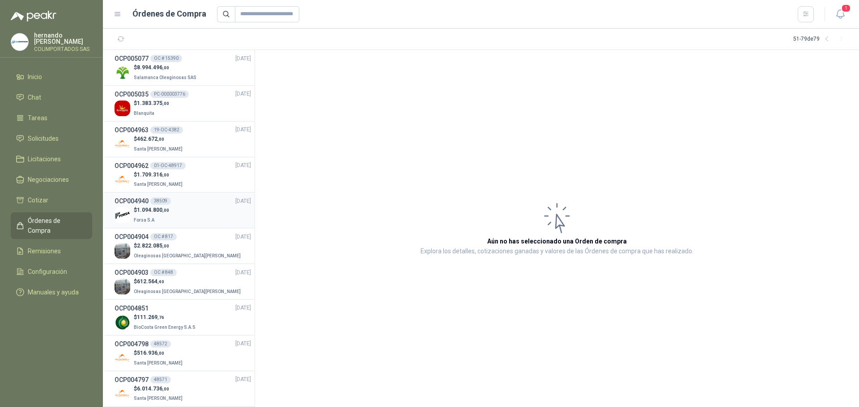
click at [186, 212] on div "$ 1.094.800 ,00 Forsa S.A" at bounding box center [182, 215] width 136 height 18
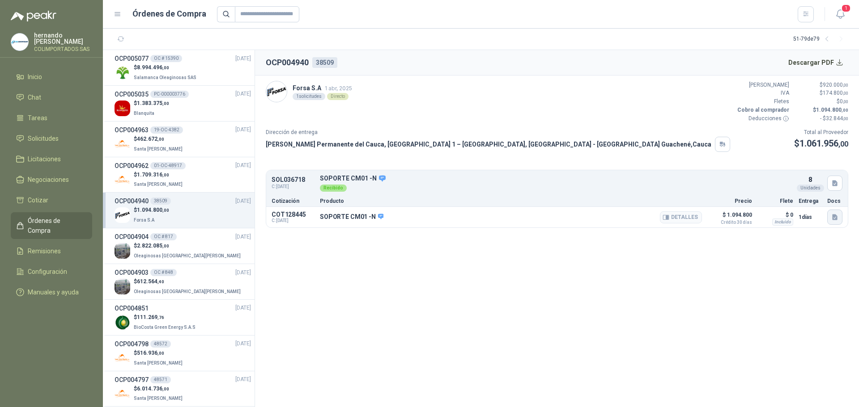
click at [834, 217] on icon "button" at bounding box center [834, 217] width 5 height 6
click at [775, 196] on button "92420 SOPORTE CM01-N.pdf" at bounding box center [792, 197] width 87 height 9
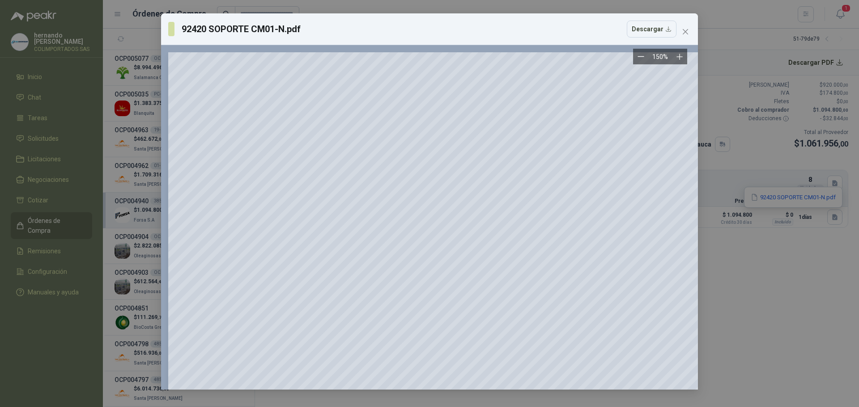
scroll to position [76, 0]
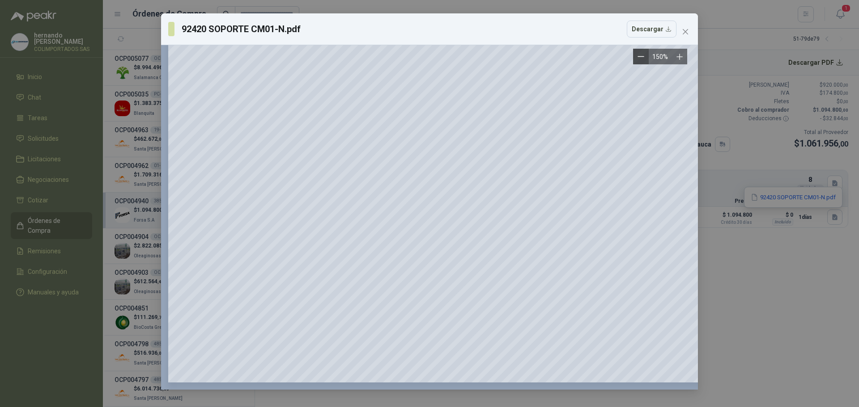
click at [639, 57] on icon "Zoom out" at bounding box center [641, 57] width 6 height 0
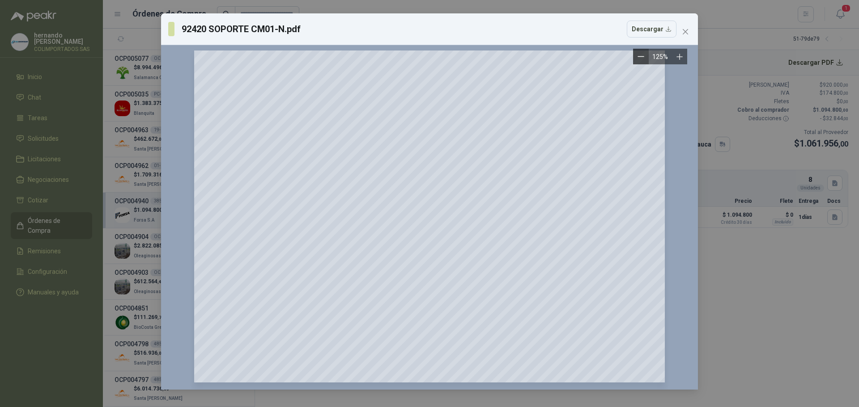
scroll to position [2, 0]
click at [639, 57] on icon "Zoom out" at bounding box center [641, 57] width 6 height 0
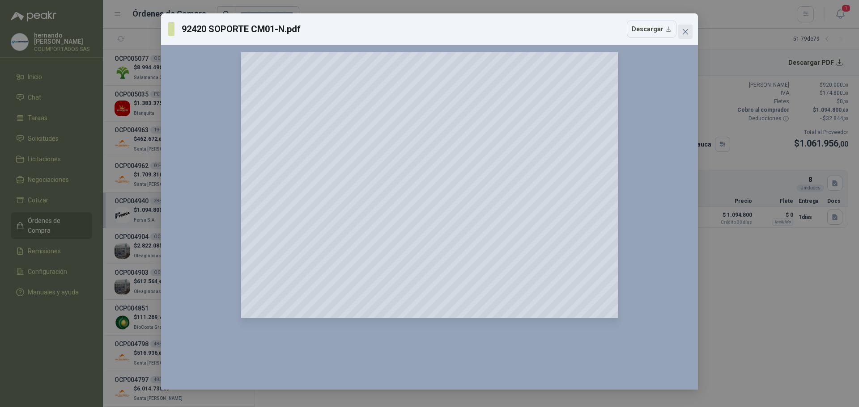
click at [685, 31] on icon "close" at bounding box center [684, 31] width 7 height 7
